Goal: Navigation & Orientation: Find specific page/section

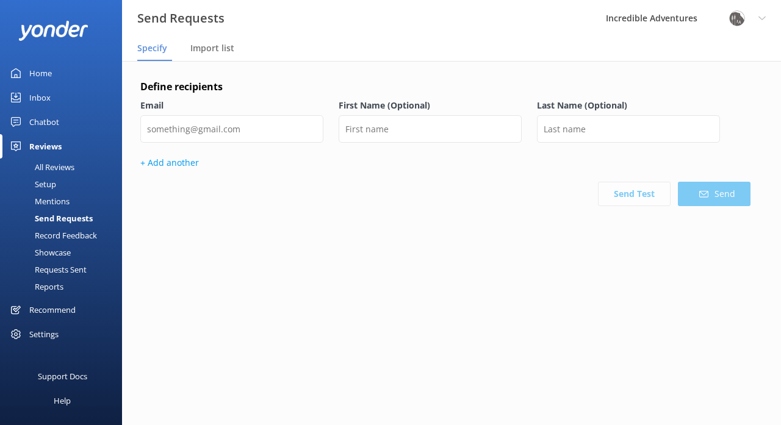
click at [59, 166] on div "All Reviews" at bounding box center [40, 167] width 67 height 17
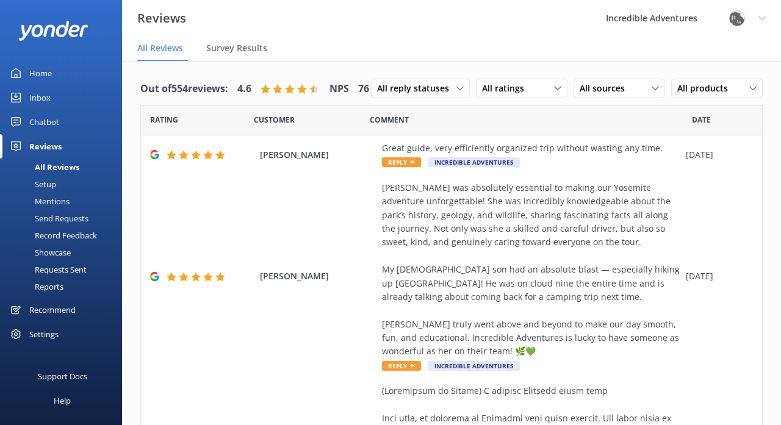
click at [41, 71] on div "Home" at bounding box center [40, 73] width 23 height 24
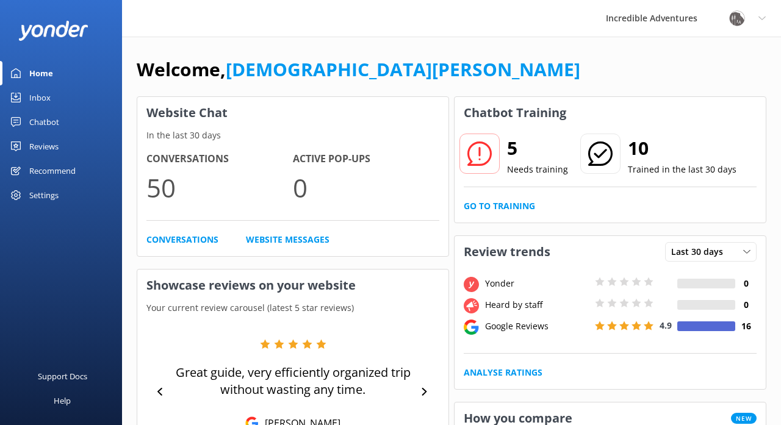
click at [514, 146] on h2 "5" at bounding box center [537, 148] width 61 height 29
click at [481, 148] on icon at bounding box center [479, 154] width 24 height 24
click at [501, 206] on link "Go to Training" at bounding box center [499, 205] width 71 height 13
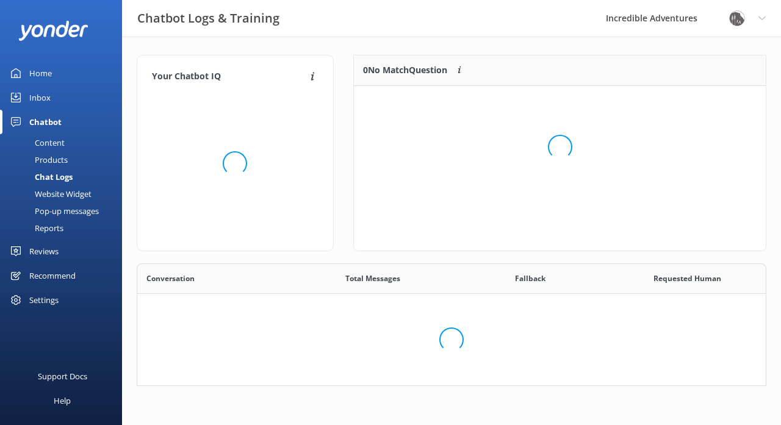
scroll to position [153, 412]
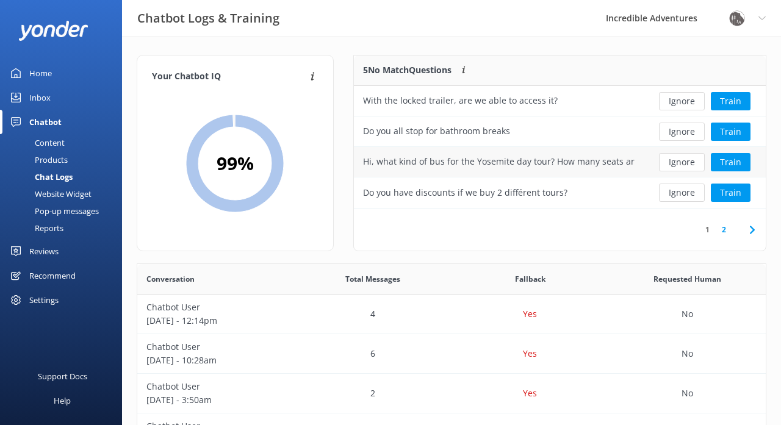
click at [503, 158] on div "Hi, what kind of bus for the Yosemite day tour? How many seats are in the bus?" at bounding box center [498, 161] width 271 height 13
click at [543, 163] on div "Hi, what kind of bus for the Yosemite day tour? How many seats are in the bus?" at bounding box center [498, 161] width 271 height 13
